Goal: Task Accomplishment & Management: Manage account settings

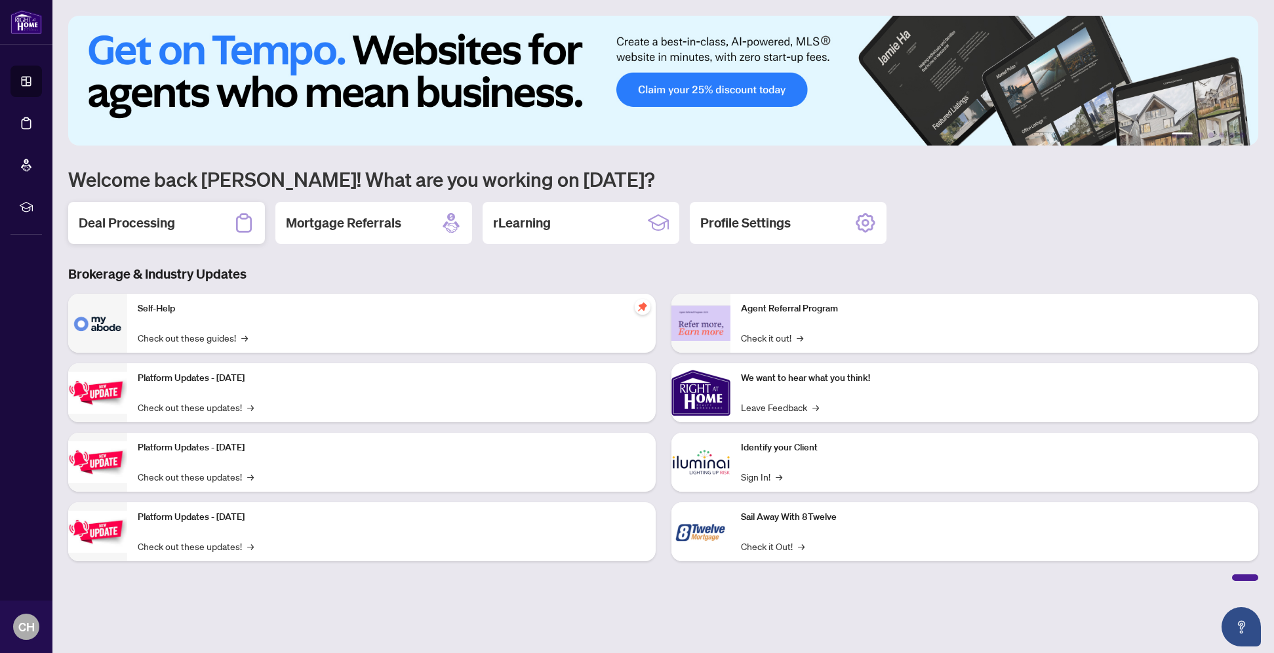
click at [176, 218] on div "Deal Processing" at bounding box center [166, 223] width 197 height 42
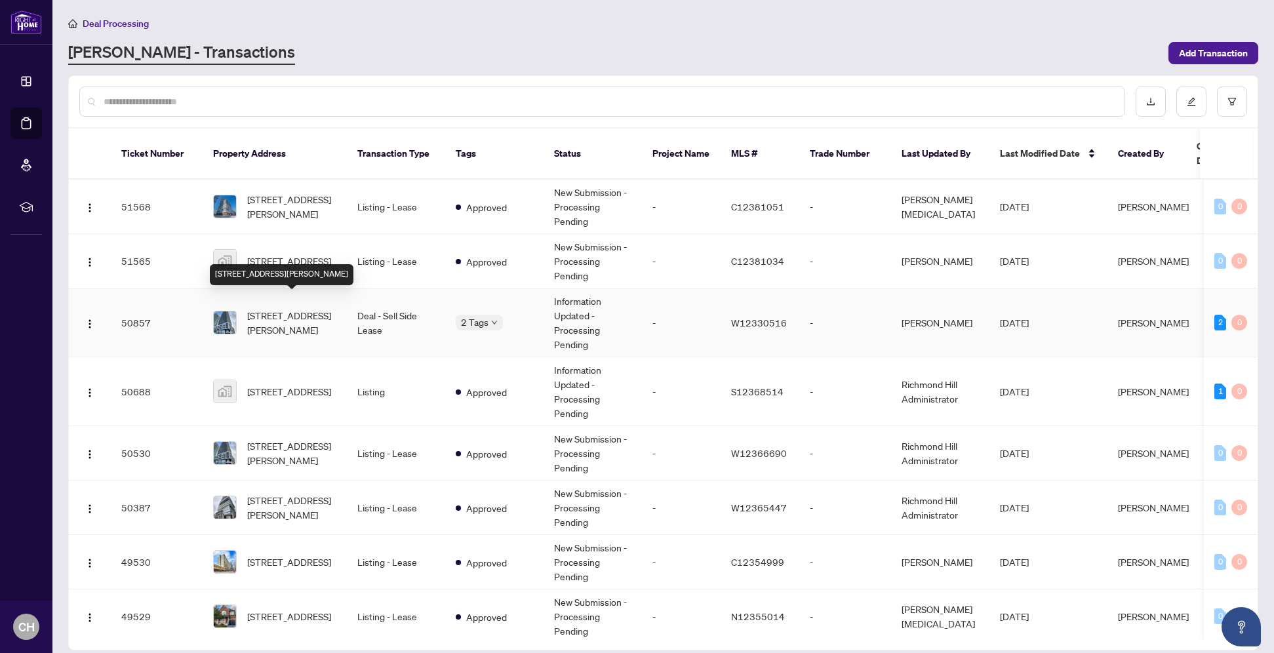
click at [287, 308] on span "[STREET_ADDRESS][PERSON_NAME]" at bounding box center [291, 322] width 89 height 29
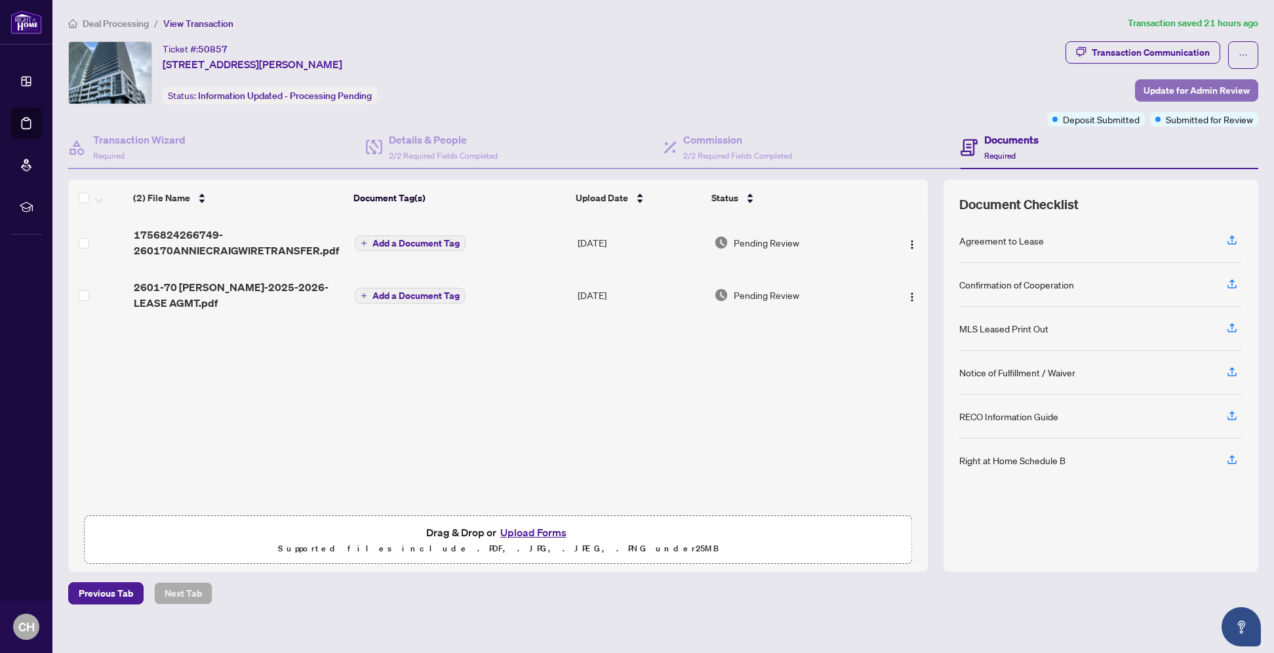
click at [1172, 87] on span "Update for Admin Review" at bounding box center [1196, 90] width 106 height 21
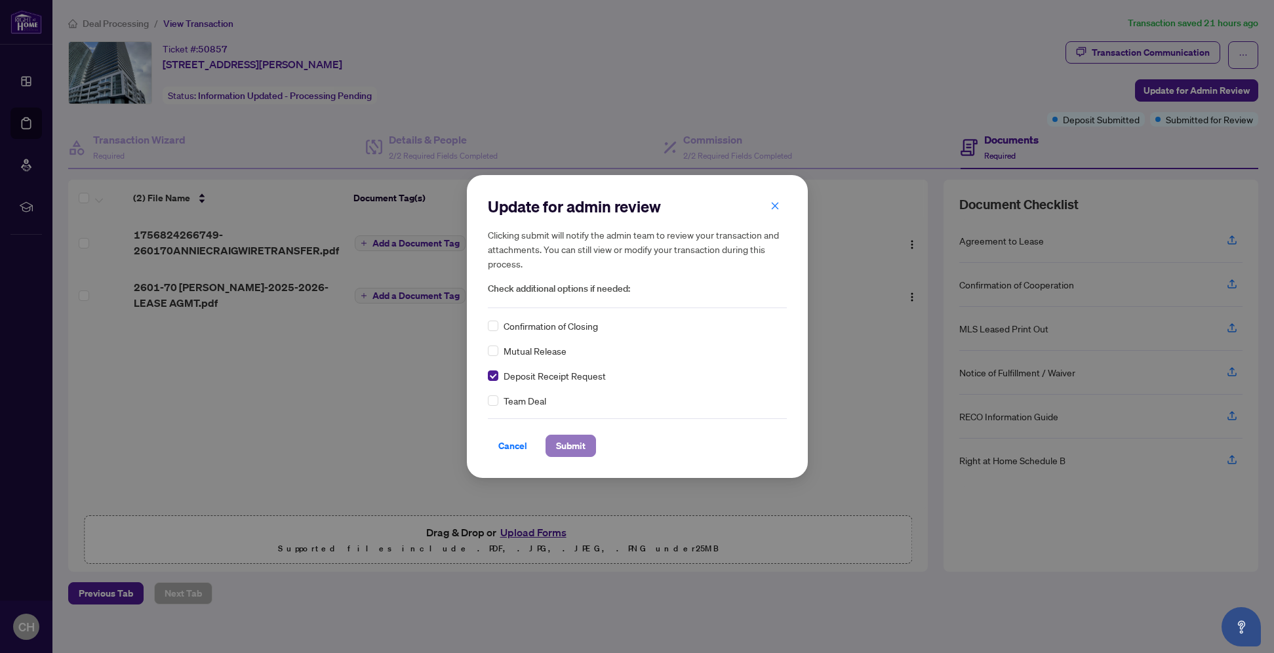
click at [574, 449] on span "Submit" at bounding box center [571, 445] width 30 height 21
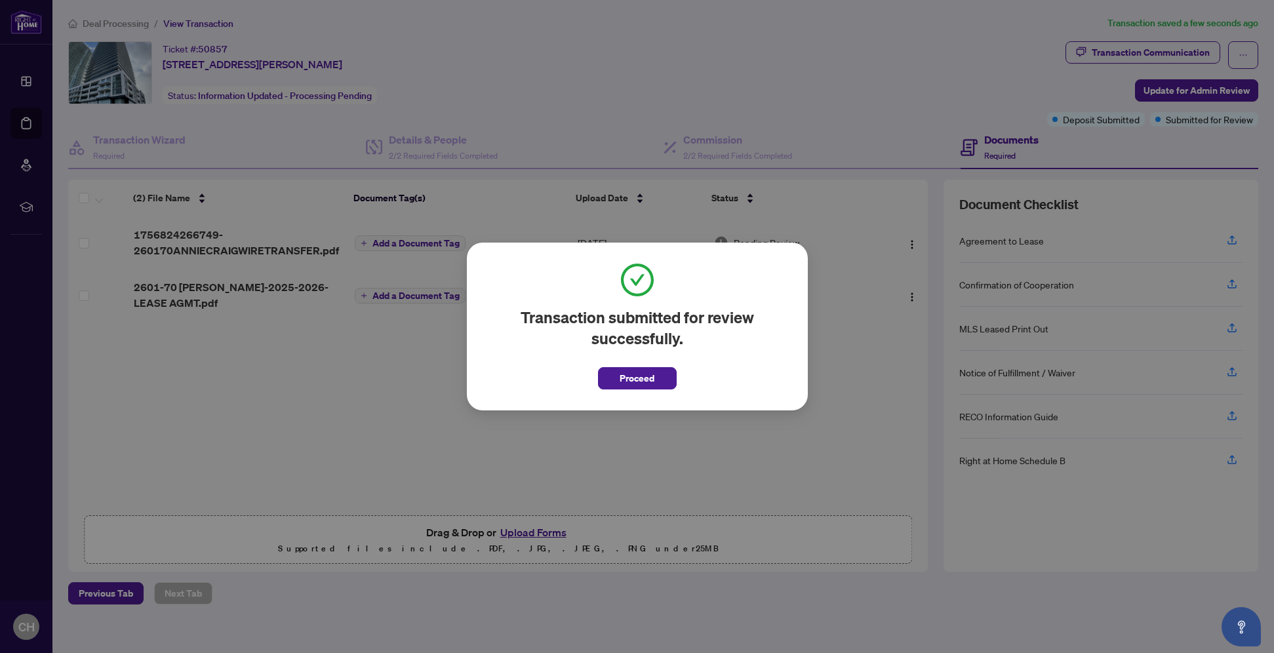
drag, startPoint x: 658, startPoint y: 379, endPoint x: 724, endPoint y: 378, distance: 66.2
click at [658, 379] on button "Proceed" at bounding box center [637, 378] width 79 height 22
